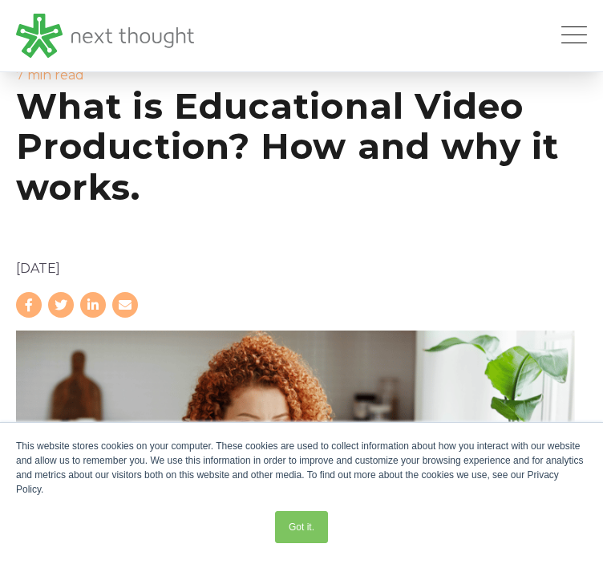
scroll to position [176, 0]
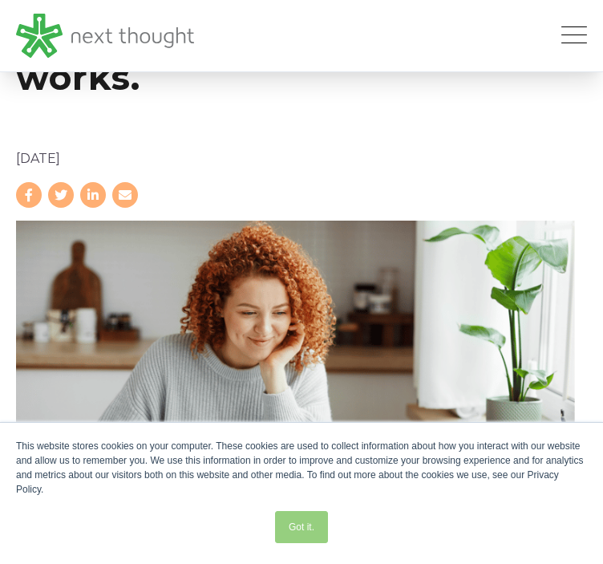
click at [285, 538] on link "Got it." at bounding box center [301, 527] width 53 height 32
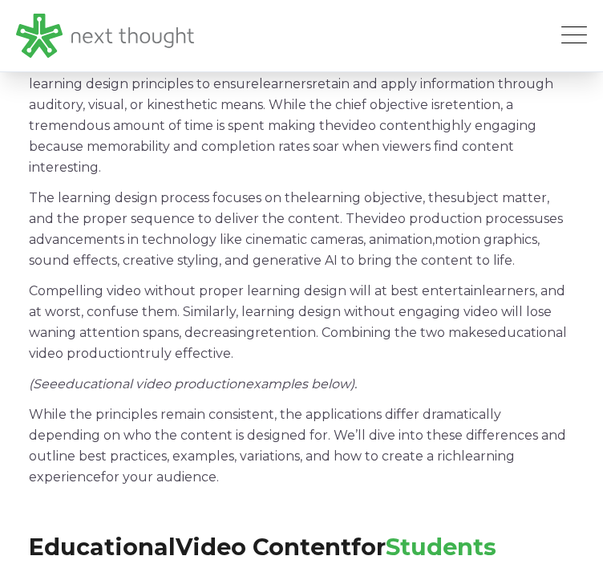
scroll to position [914, 0]
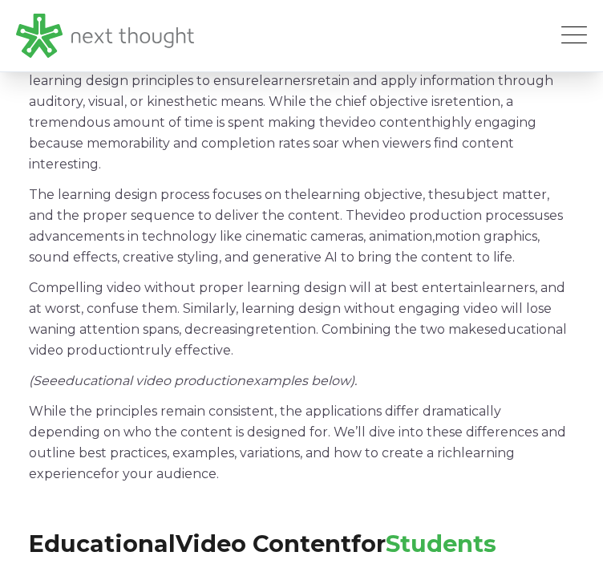
click at [447, 530] on h2 "Educational Video Content for Students" at bounding box center [301, 543] width 545 height 26
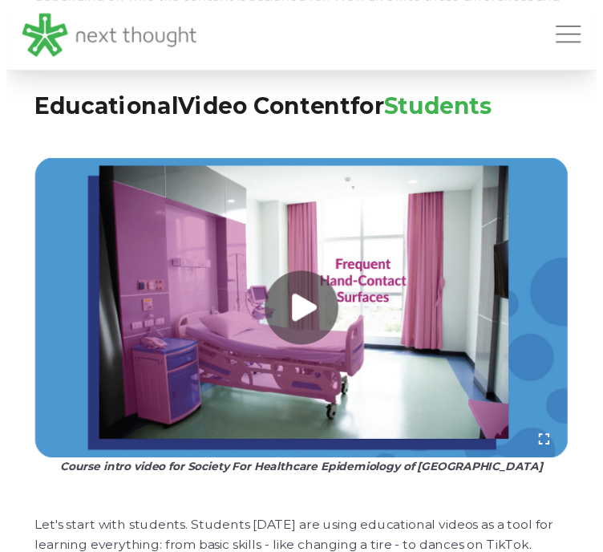
scroll to position [1346, 0]
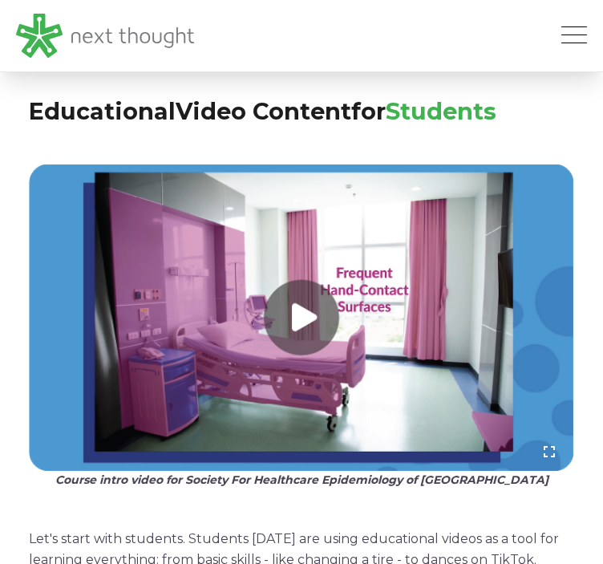
click at [305, 263] on link at bounding box center [301, 317] width 545 height 307
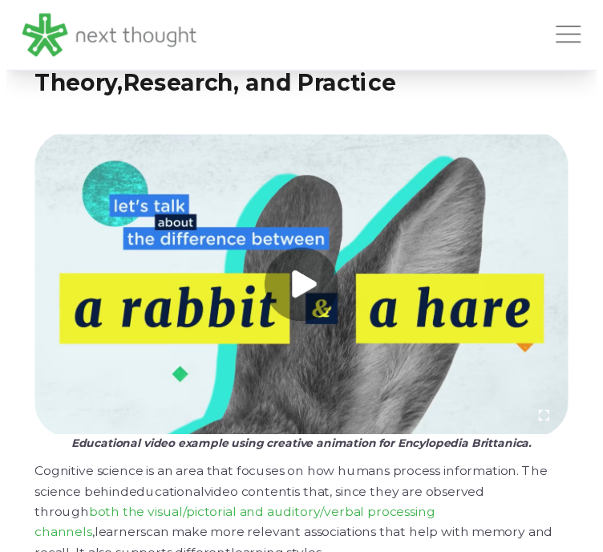
scroll to position [2404, 0]
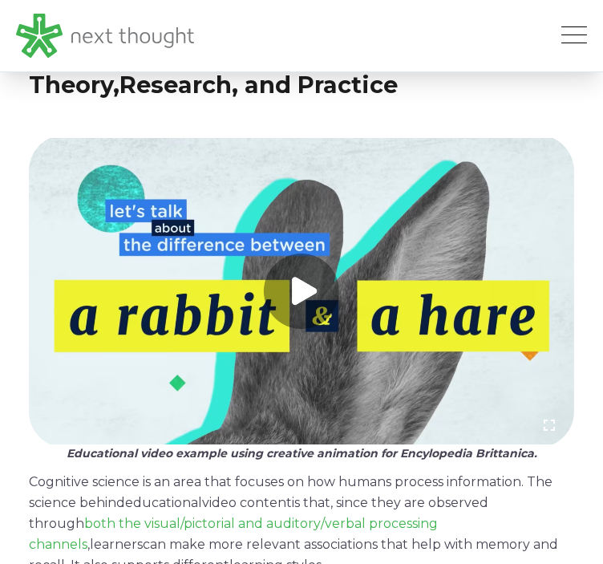
click at [303, 257] on link at bounding box center [301, 291] width 545 height 307
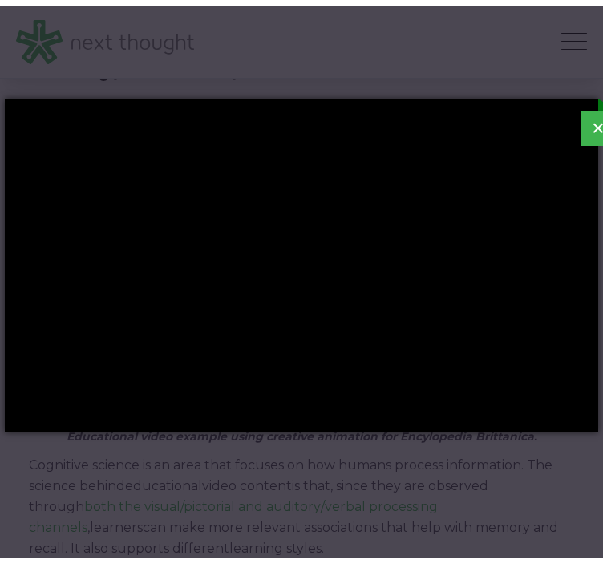
scroll to position [2427, 0]
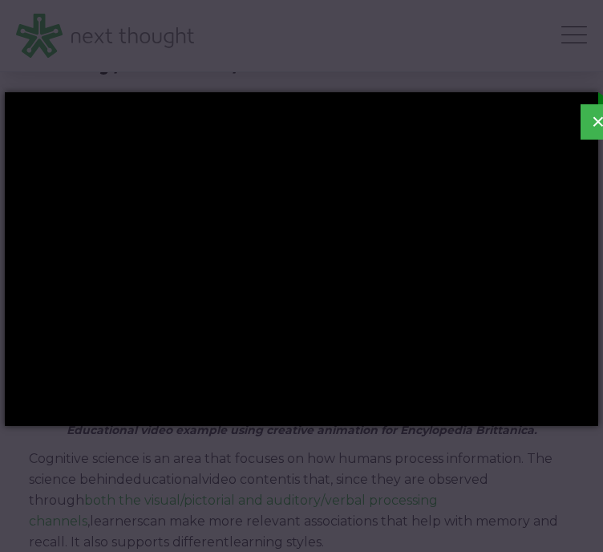
click at [594, 120] on button "×" at bounding box center [597, 121] width 35 height 35
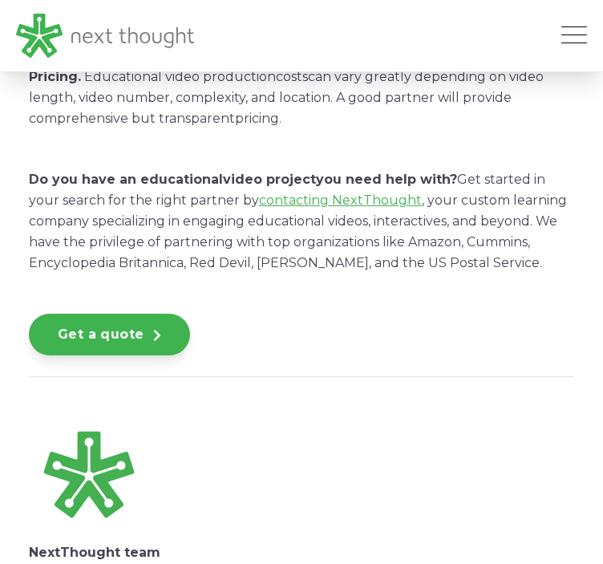
scroll to position [8693, 0]
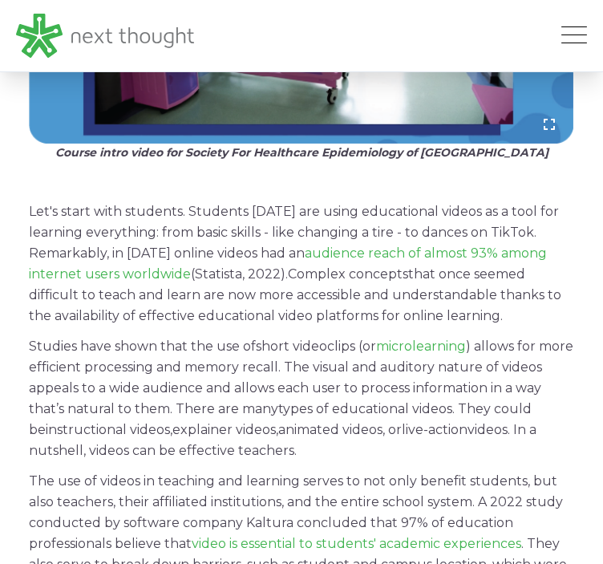
scroll to position [1674, 0]
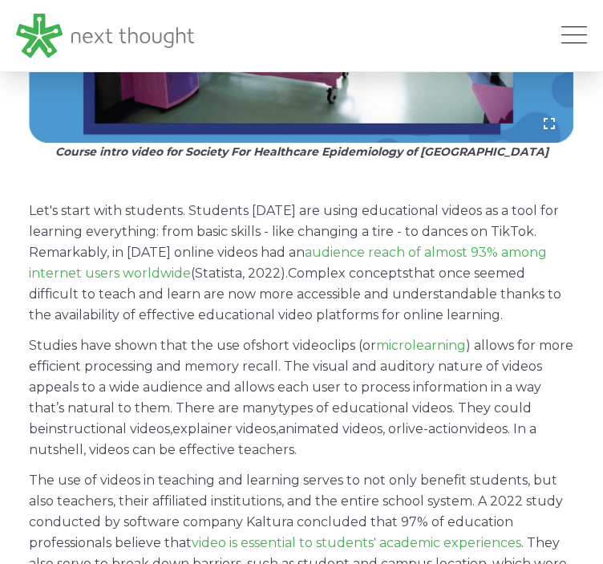
drag, startPoint x: 29, startPoint y: 195, endPoint x: 503, endPoint y: 257, distance: 478.6
click at [503, 257] on p "Let's start with students. Students today are using educational videos as a too…" at bounding box center [301, 262] width 545 height 125
copy p "Remarkably, in 2022 online videos had an audience reach of almost 93% among int…"
